Goal: Task Accomplishment & Management: Manage account settings

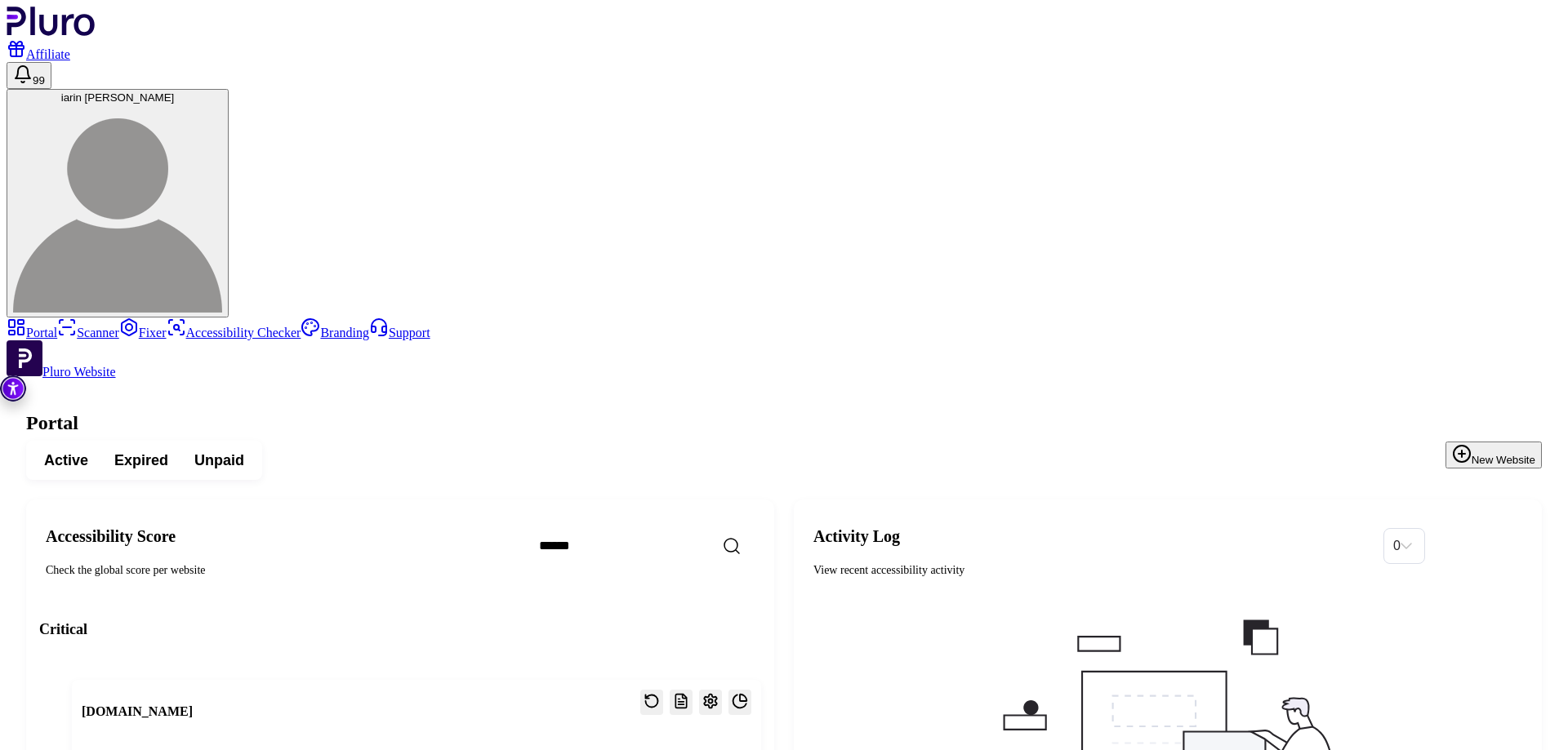
scroll to position [572, 0]
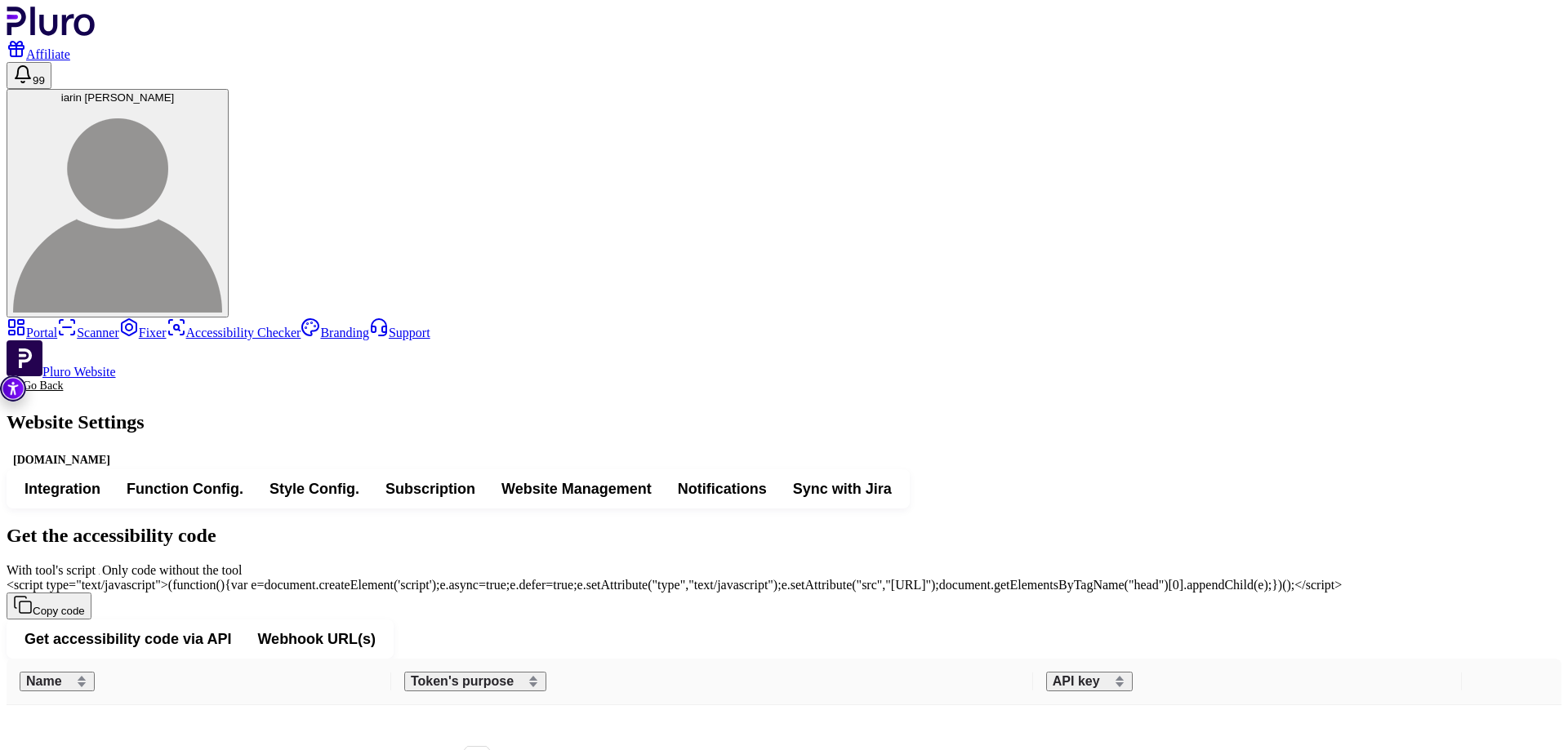
click at [489, 475] on button "Subscription" at bounding box center [431, 490] width 116 height 30
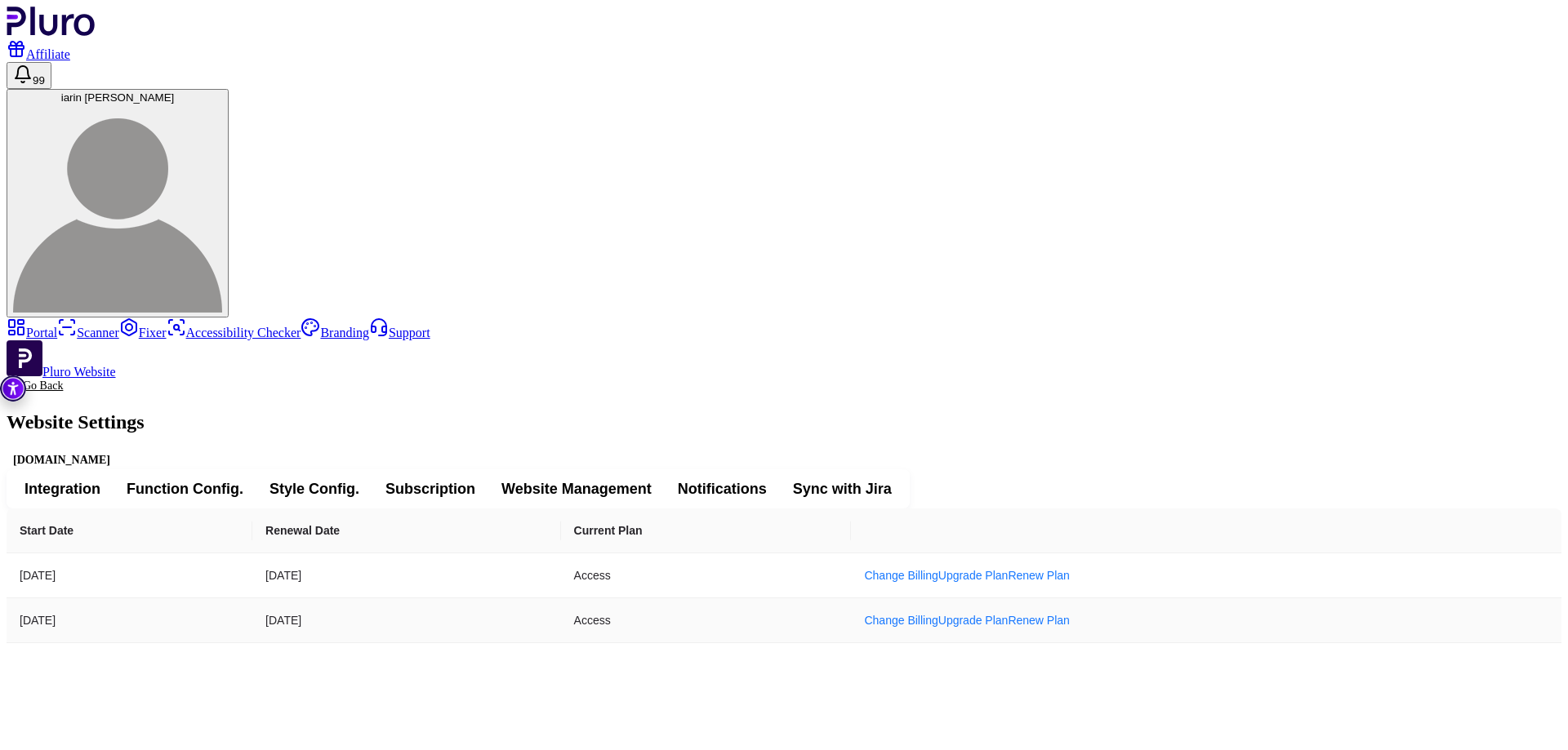
click at [560, 599] on td "[DATE]" at bounding box center [406, 621] width 308 height 45
copy td "[DATE]"
click at [684, 509] on div "Start Date Renewal Date Current Plan [DATE] [DATE] Access Change Billing Upgrad…" at bounding box center [784, 576] width 1555 height 135
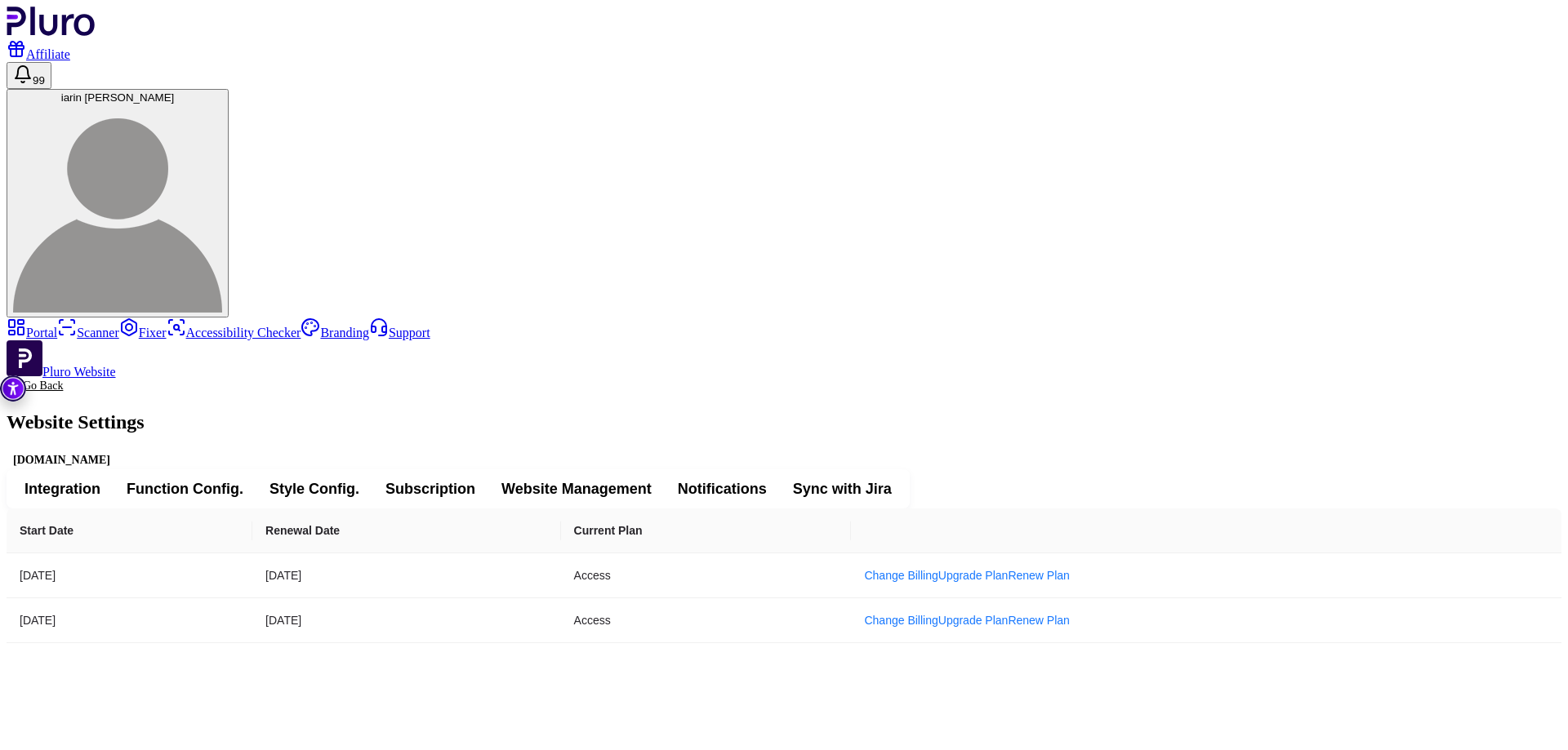
click at [57, 326] on link "Portal" at bounding box center [31, 333] width 51 height 14
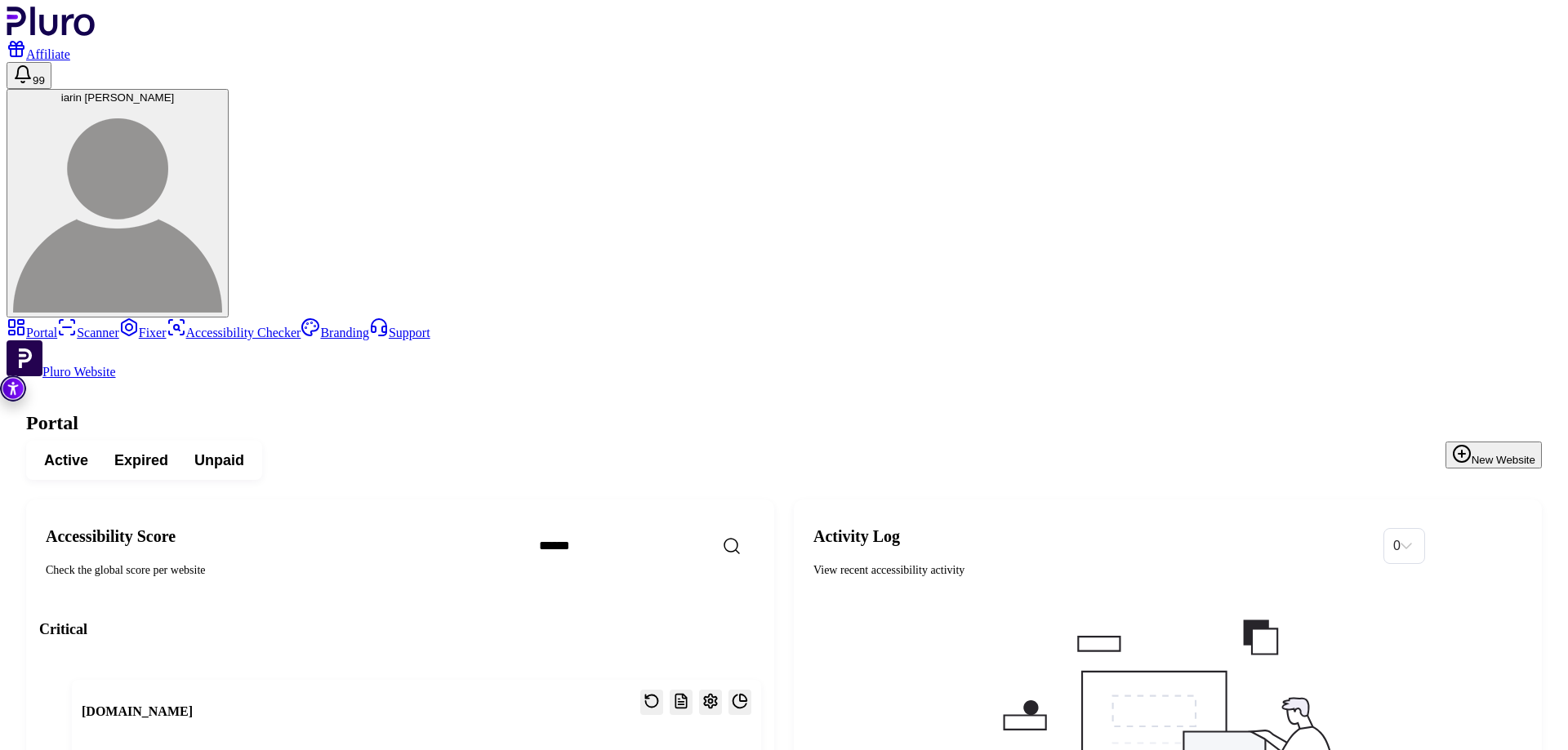
click at [168, 451] on span "Expired" at bounding box center [141, 460] width 54 height 19
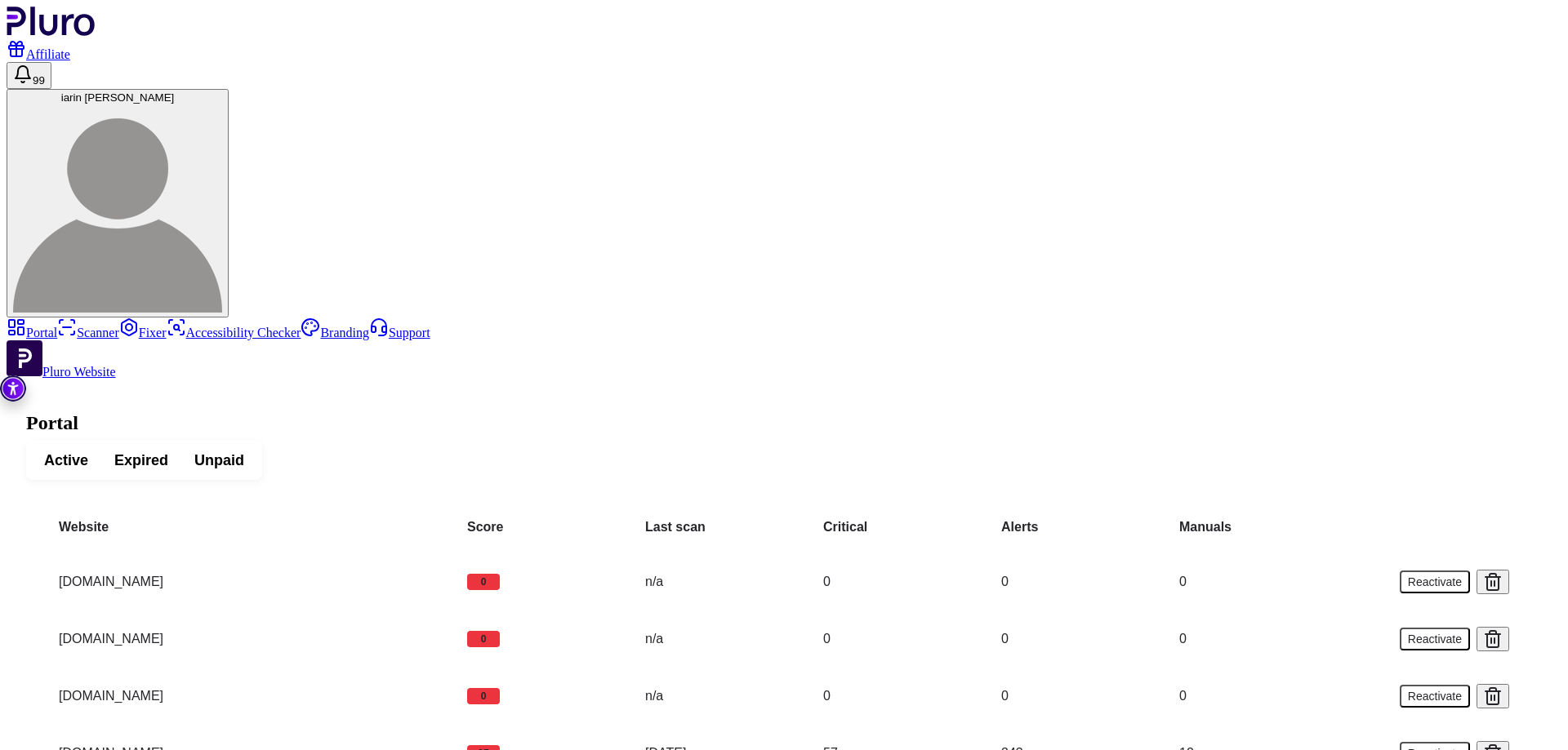
click at [1303, 412] on h1 "Portal" at bounding box center [784, 423] width 1516 height 22
